Goal: Transaction & Acquisition: Purchase product/service

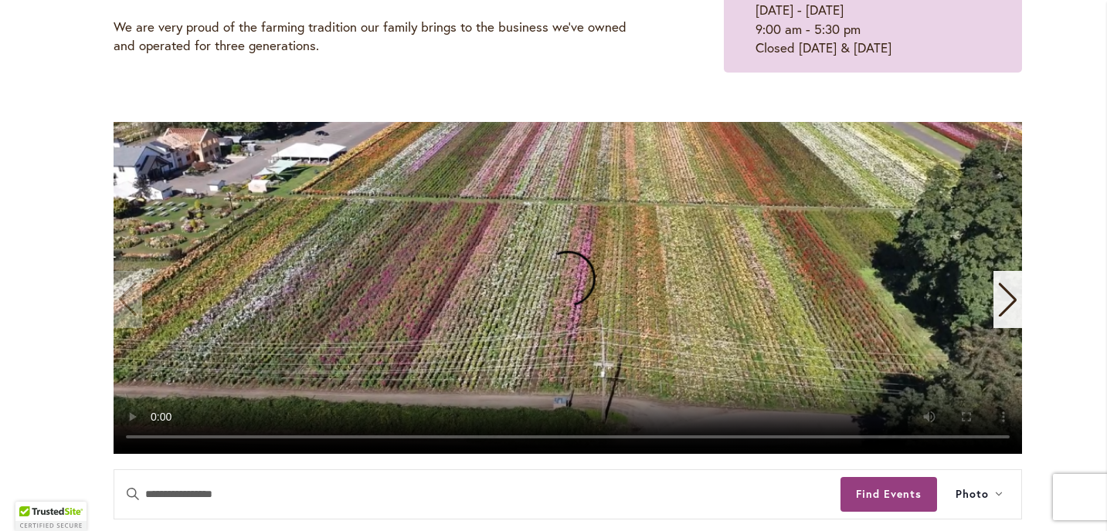
scroll to position [37, 0]
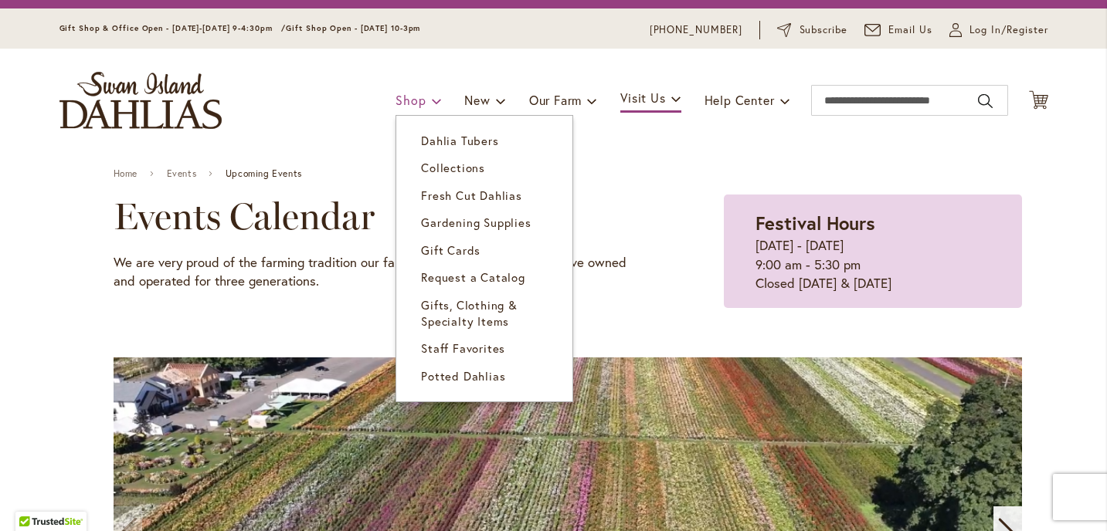
click at [412, 92] on span "Shop" at bounding box center [410, 100] width 30 height 16
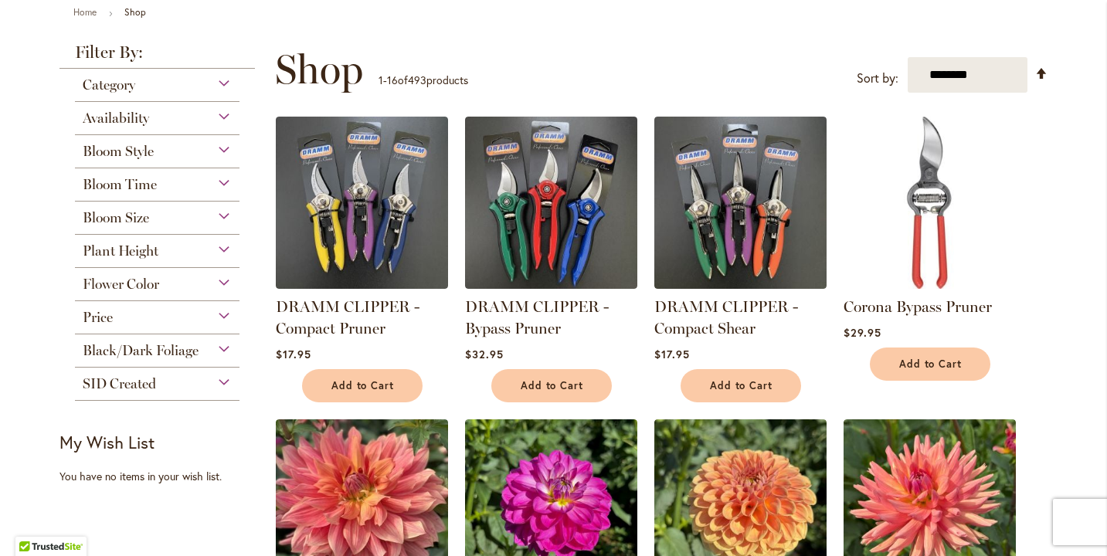
scroll to position [185, 0]
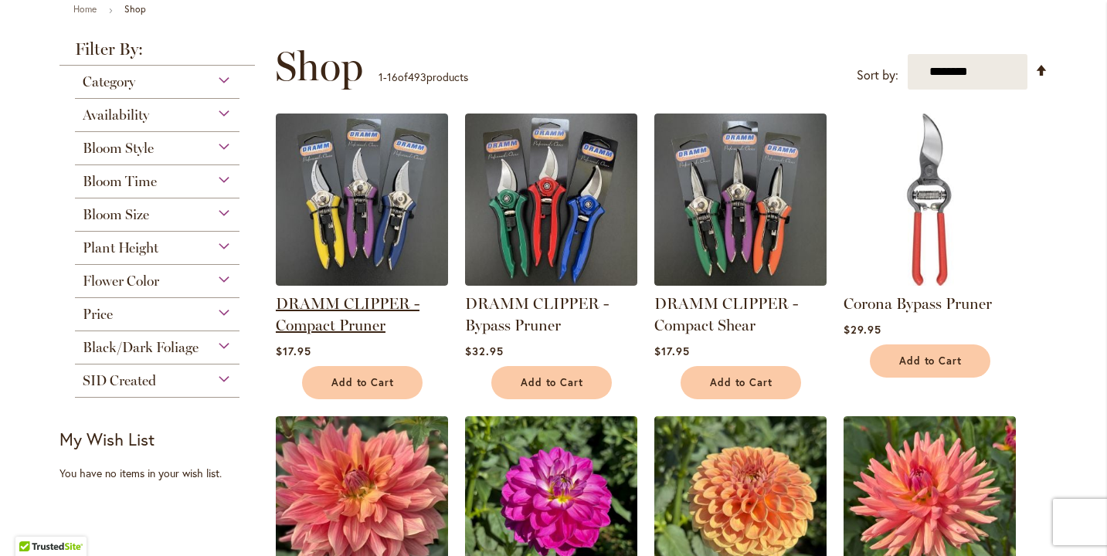
click at [327, 303] on link "DRAMM CLIPPER - Compact Pruner" at bounding box center [348, 314] width 144 height 40
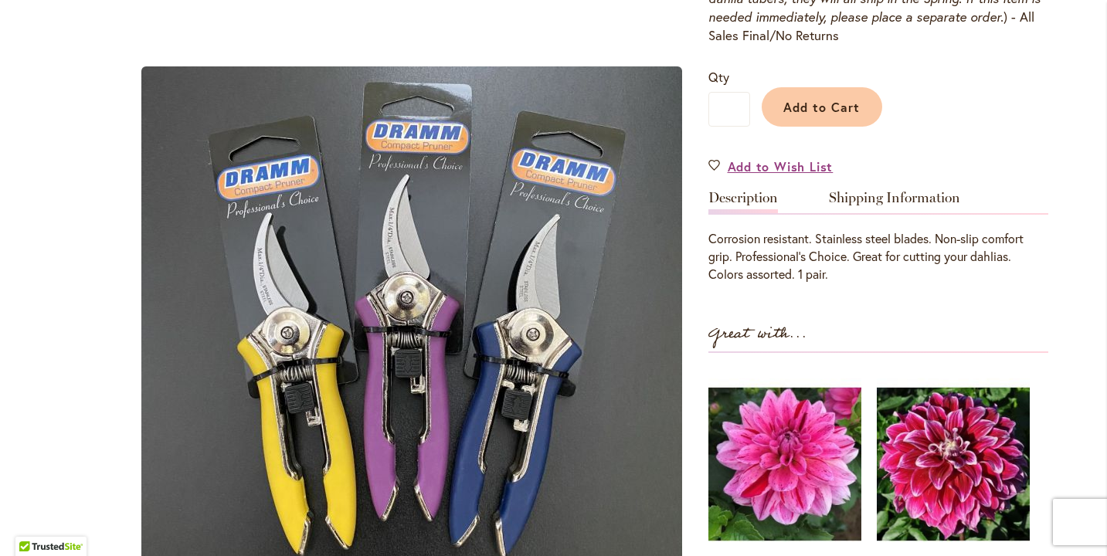
scroll to position [275, 0]
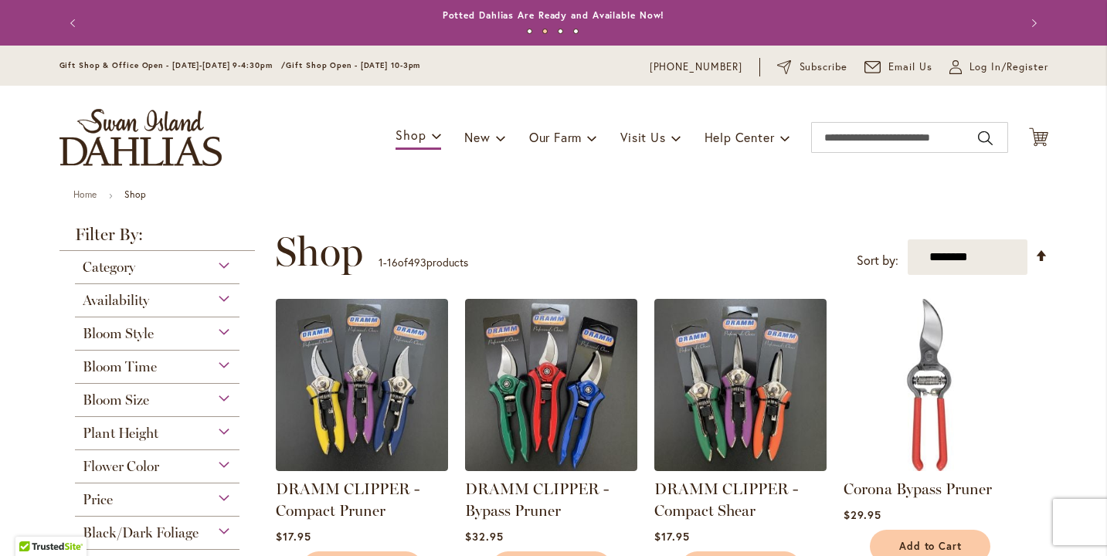
scroll to position [83, 0]
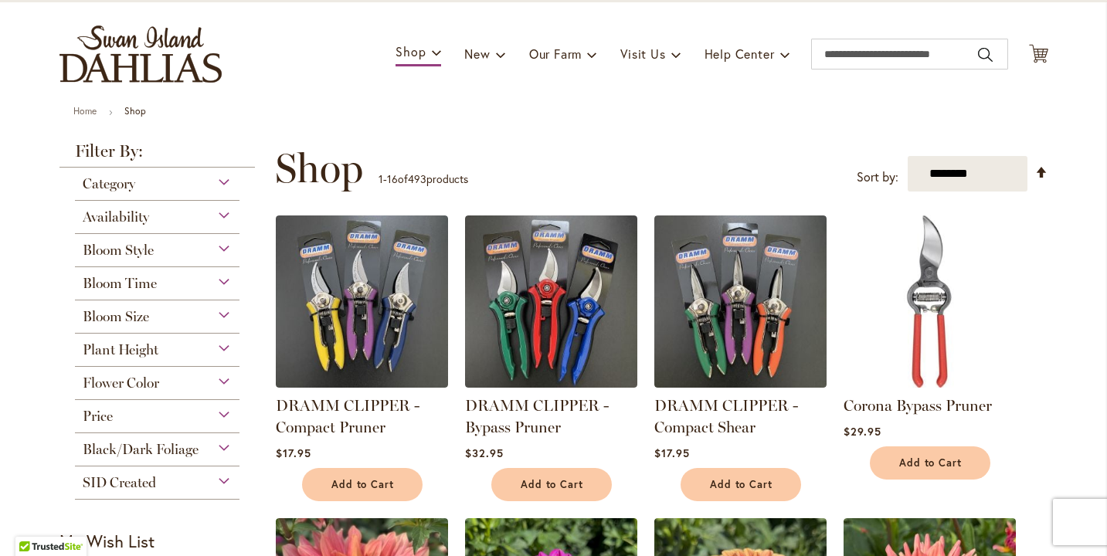
click at [217, 178] on div "Category" at bounding box center [157, 180] width 165 height 25
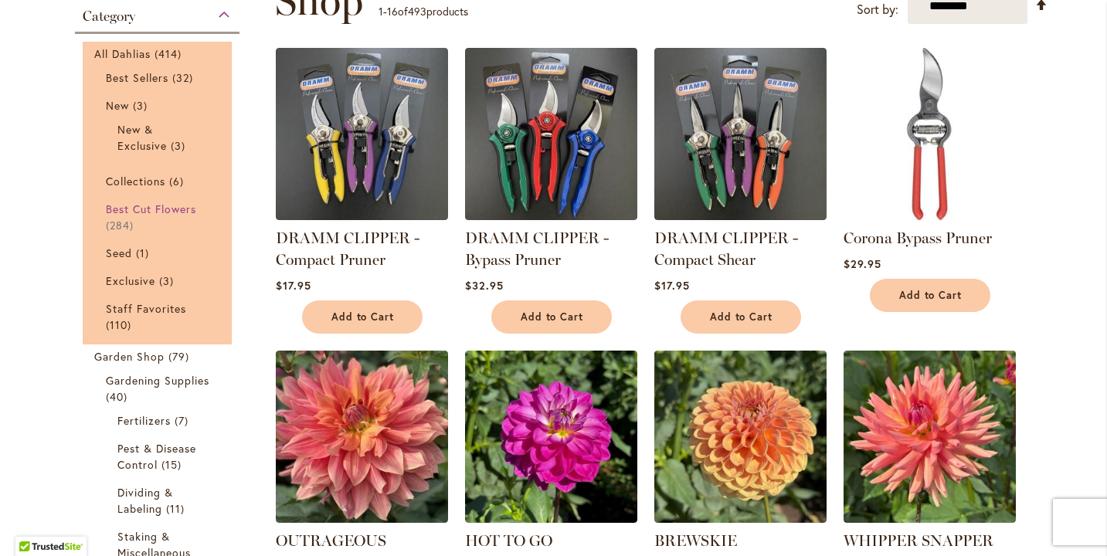
click at [182, 211] on span "Best Cut Flowers" at bounding box center [151, 209] width 91 height 15
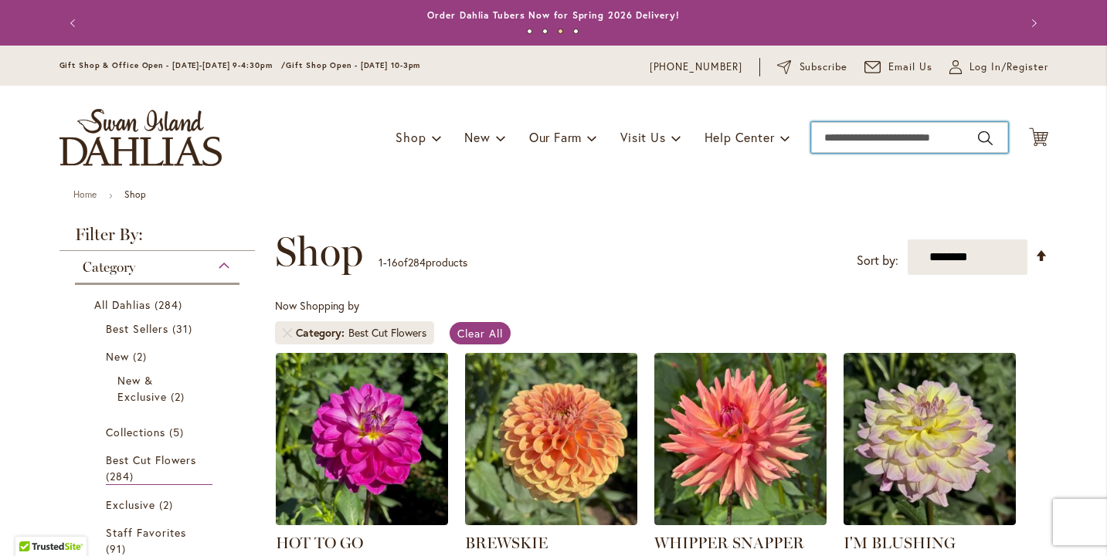
click at [837, 141] on input "Search" at bounding box center [909, 137] width 197 height 31
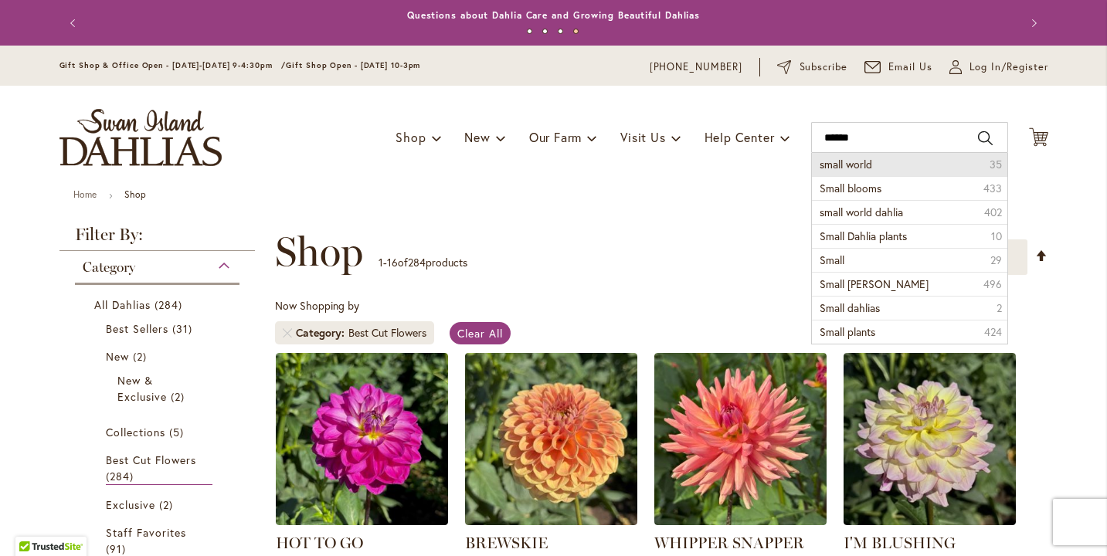
click at [843, 165] on span "small world" at bounding box center [846, 164] width 53 height 15
type input "**********"
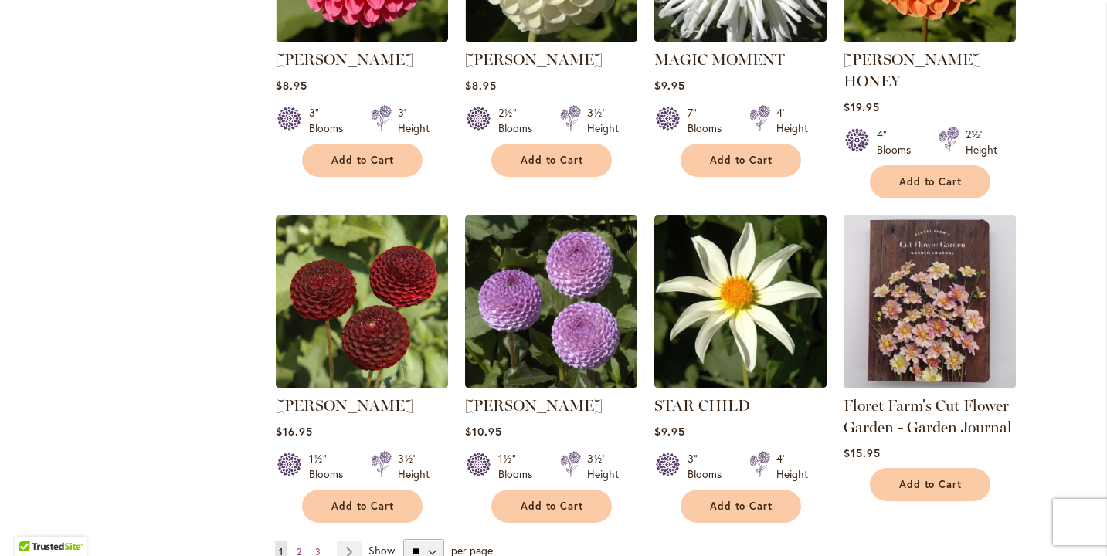
scroll to position [1431, 0]
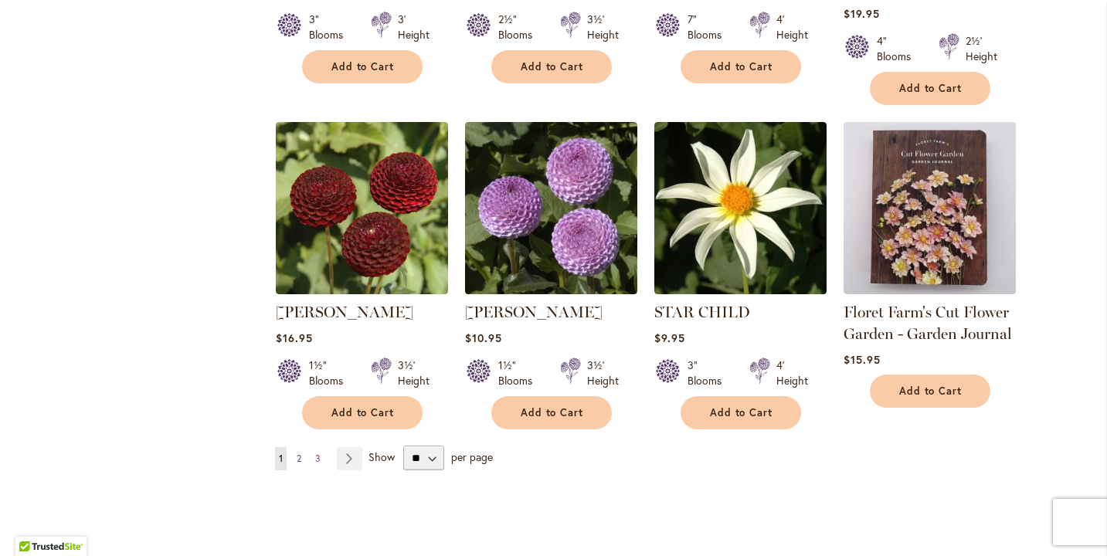
click at [297, 447] on link "Page 2" at bounding box center [299, 458] width 12 height 23
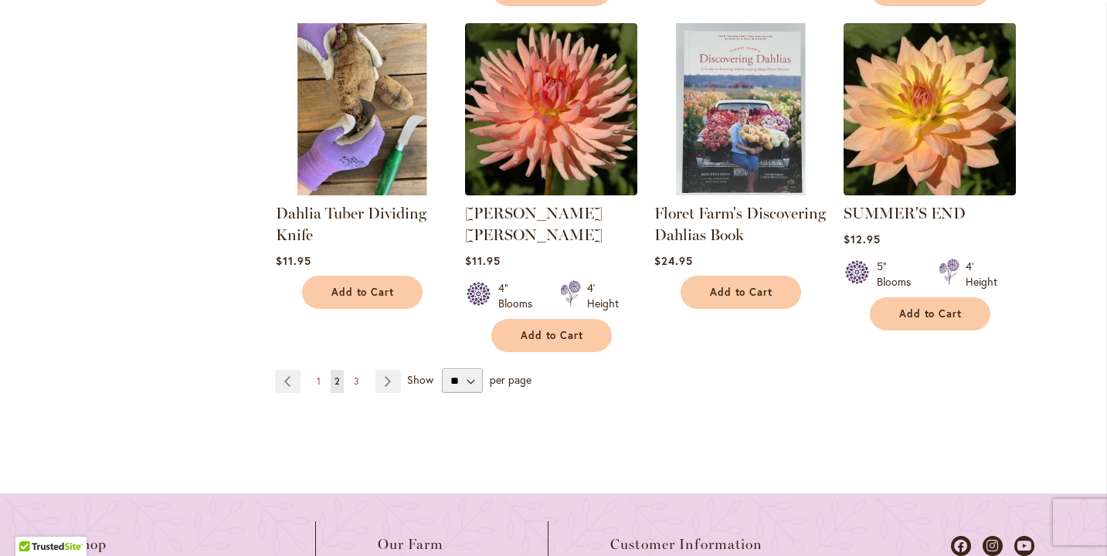
scroll to position [1533, 0]
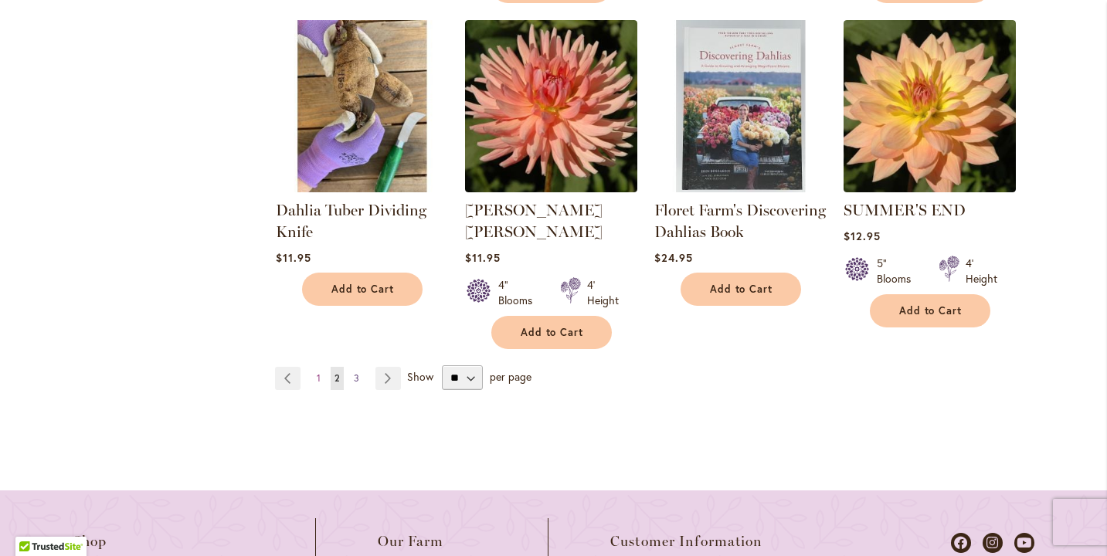
click at [354, 372] on span "3" at bounding box center [356, 378] width 5 height 12
